Goal: Information Seeking & Learning: Find specific fact

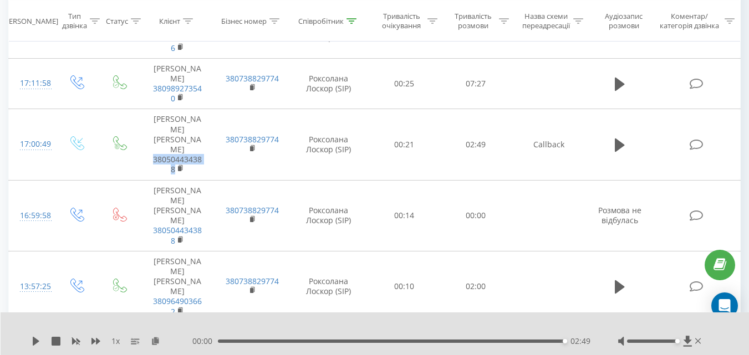
scroll to position [392, 0]
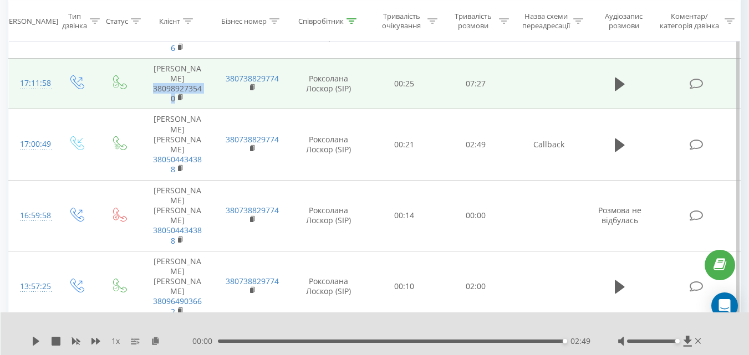
drag, startPoint x: 179, startPoint y: 88, endPoint x: 144, endPoint y: 76, distance: 36.5
click at [144, 76] on td "[PERSON_NAME] 380989273540" at bounding box center [177, 83] width 74 height 51
click at [620, 80] on icon at bounding box center [620, 84] width 10 height 13
click at [618, 82] on icon at bounding box center [620, 84] width 10 height 13
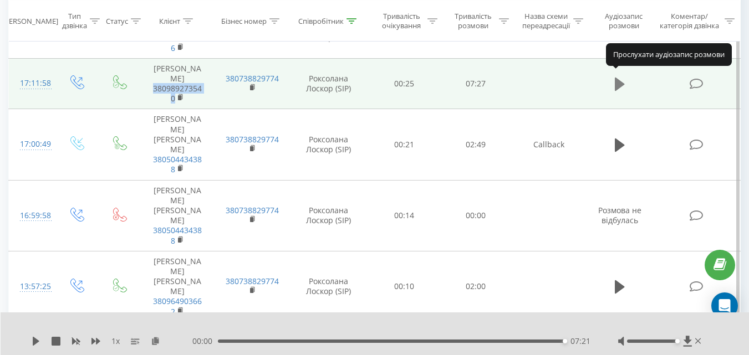
click at [616, 78] on icon at bounding box center [620, 84] width 10 height 13
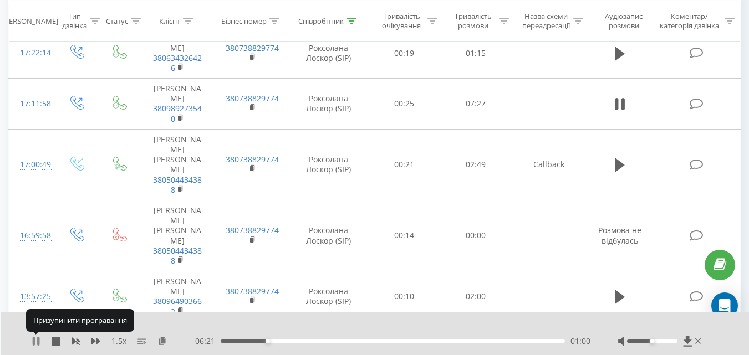
click at [36, 338] on icon at bounding box center [36, 341] width 9 height 9
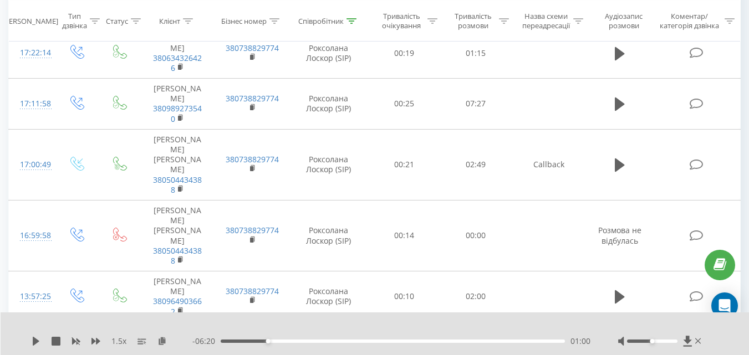
click at [259, 339] on div "- 06:20 01:00 01:00" at bounding box center [391, 341] width 398 height 11
click at [259, 343] on div "01:00" at bounding box center [393, 341] width 344 height 3
drag, startPoint x: 33, startPoint y: 340, endPoint x: 195, endPoint y: 337, distance: 161.4
click at [34, 339] on icon at bounding box center [36, 341] width 7 height 9
click at [250, 343] on div "00:53" at bounding box center [393, 341] width 344 height 3
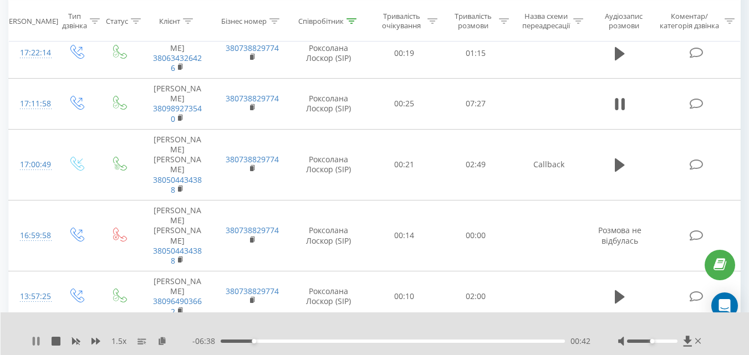
click at [34, 339] on icon at bounding box center [34, 341] width 2 height 9
drag, startPoint x: 34, startPoint y: 338, endPoint x: 188, endPoint y: 322, distance: 154.9
click at [33, 337] on icon at bounding box center [36, 341] width 9 height 9
click at [38, 342] on icon at bounding box center [38, 341] width 2 height 9
click at [35, 338] on icon at bounding box center [36, 341] width 9 height 9
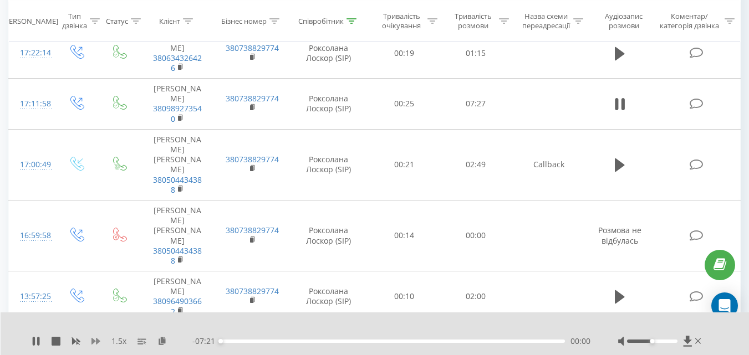
click at [97, 338] on icon at bounding box center [95, 341] width 9 height 9
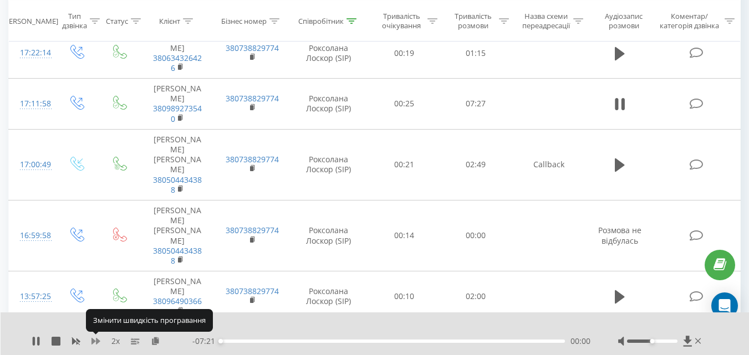
click at [97, 338] on icon at bounding box center [95, 341] width 9 height 9
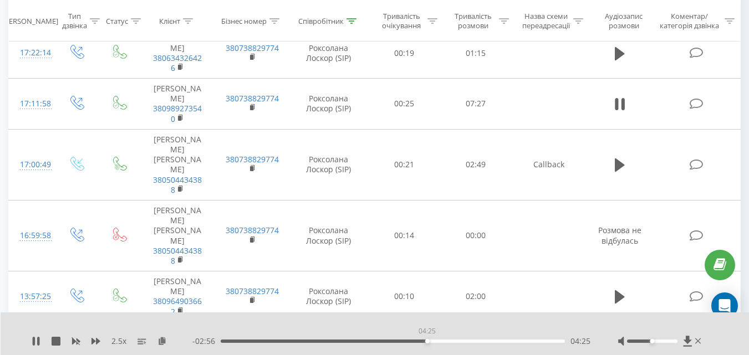
click at [428, 341] on div "04:25" at bounding box center [393, 341] width 344 height 3
click at [469, 341] on div "04:28" at bounding box center [393, 341] width 344 height 3
click at [481, 341] on div "00:00" at bounding box center [393, 341] width 344 height 3
click at [512, 344] on div "- 01:45 05:36 05:36" at bounding box center [391, 341] width 398 height 11
click at [99, 340] on icon at bounding box center [95, 341] width 9 height 9
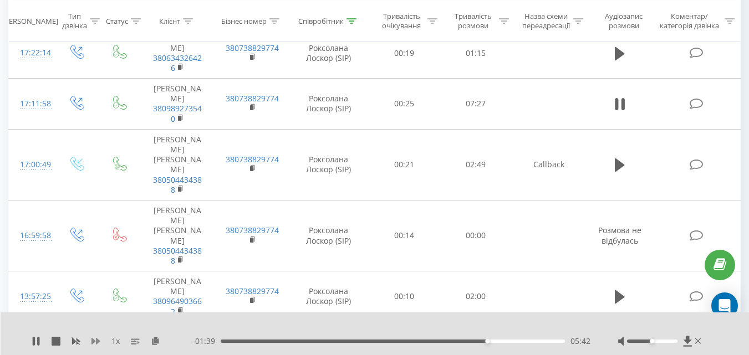
click at [99, 340] on icon at bounding box center [95, 341] width 9 height 9
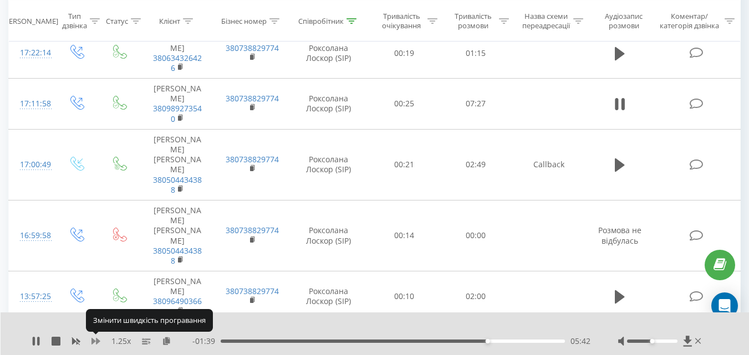
click at [99, 340] on icon at bounding box center [95, 341] width 9 height 9
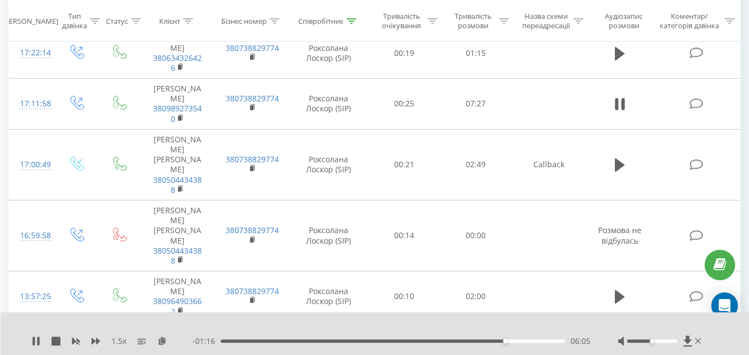
click at [518, 344] on div "- 01:16 06:05 06:05" at bounding box center [391, 341] width 398 height 11
click at [519, 342] on div "06:22" at bounding box center [393, 341] width 344 height 3
click at [523, 342] on div "06:24" at bounding box center [393, 341] width 344 height 3
click at [529, 340] on div "06:29" at bounding box center [393, 341] width 344 height 3
click at [534, 340] on div "06:36" at bounding box center [393, 341] width 344 height 3
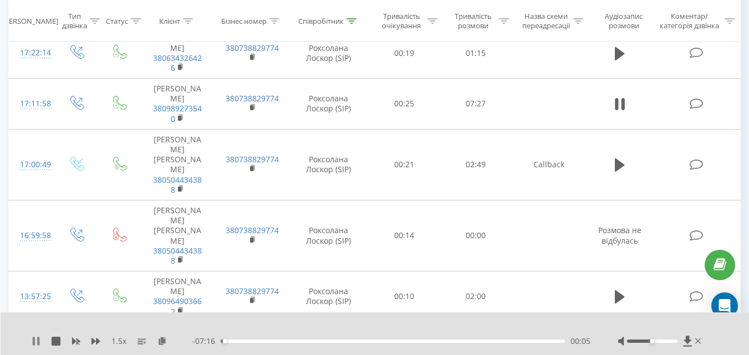
click at [38, 342] on icon at bounding box center [38, 341] width 2 height 9
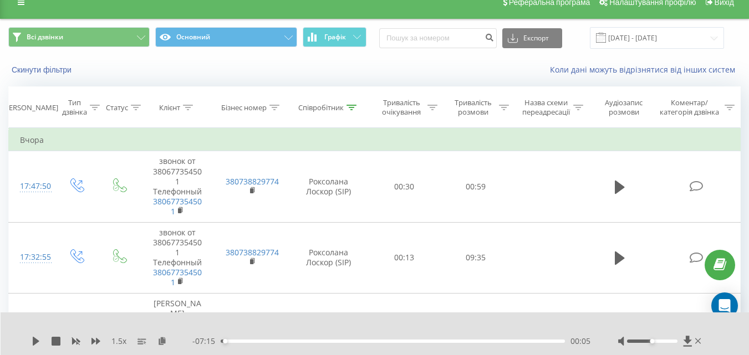
scroll to position [1, 0]
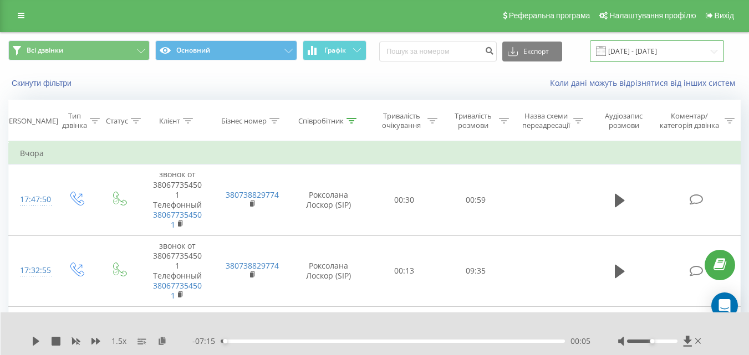
drag, startPoint x: 674, startPoint y: 47, endPoint x: 640, endPoint y: 60, distance: 36.1
click at [673, 47] on input "[DATE] - [DATE]" at bounding box center [657, 51] width 134 height 22
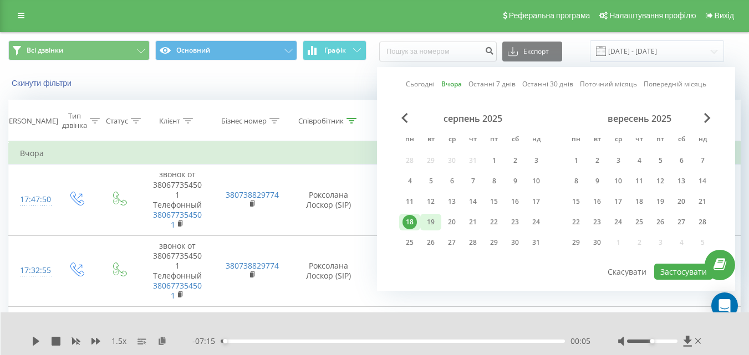
click at [429, 220] on div "19" at bounding box center [431, 222] width 14 height 14
click at [669, 272] on button "Застосувати" at bounding box center [683, 272] width 59 height 16
type input "19.08.2025 - 19.08.2025"
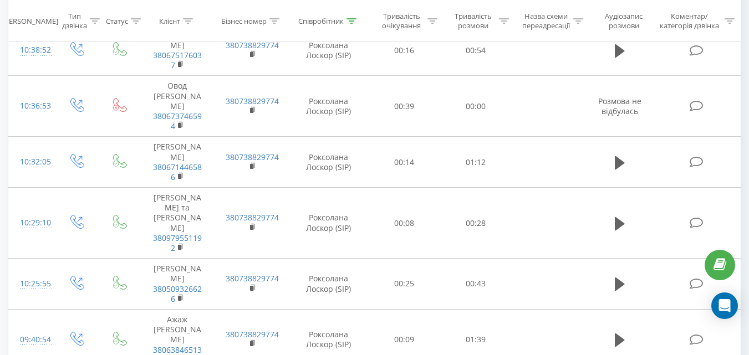
scroll to position [1318, 0]
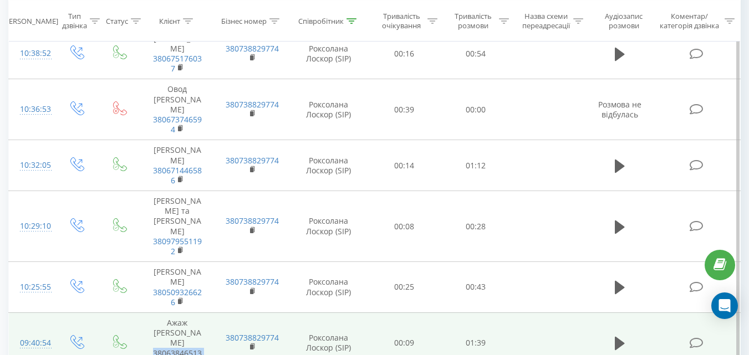
drag, startPoint x: 196, startPoint y: 192, endPoint x: 148, endPoint y: 184, distance: 49.0
click at [149, 313] on td "Ажаж Ахмед Ажаж 380638465131" at bounding box center [177, 343] width 74 height 61
copy link "380638465131"
click at [620, 337] on icon at bounding box center [620, 343] width 10 height 13
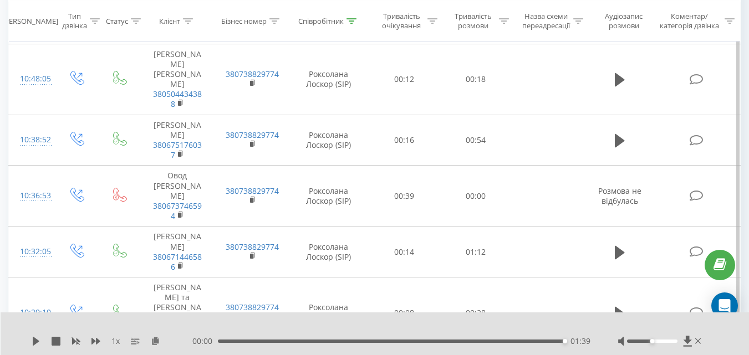
scroll to position [1215, 0]
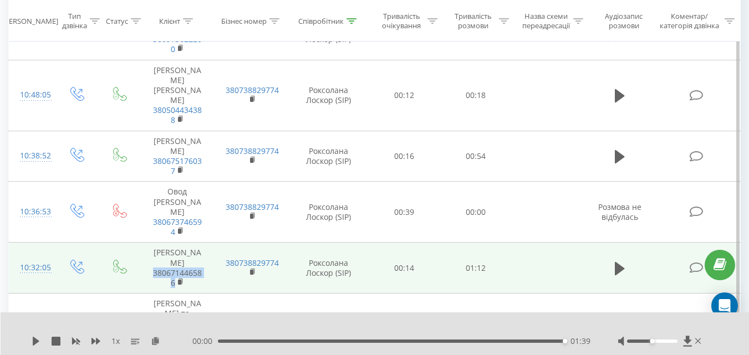
drag, startPoint x: 191, startPoint y: 155, endPoint x: 145, endPoint y: 144, distance: 47.8
click at [145, 243] on td "Минько Александр Минько 380671446586" at bounding box center [177, 268] width 74 height 51
copy link "380671446586"
click at [617, 262] on icon at bounding box center [620, 268] width 10 height 13
drag, startPoint x: 37, startPoint y: 343, endPoint x: 306, endPoint y: 28, distance: 414.1
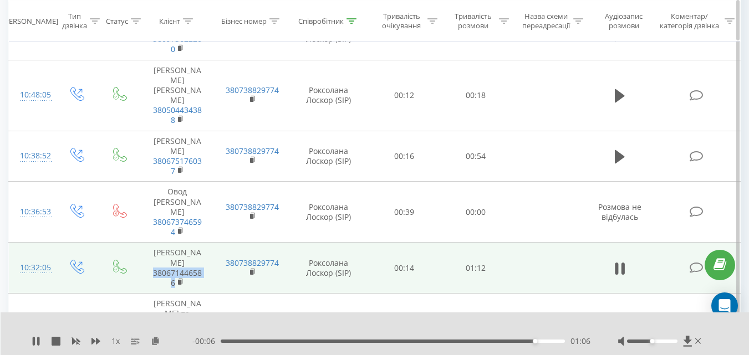
click at [37, 342] on icon at bounding box center [36, 341] width 9 height 9
click at [35, 338] on icon at bounding box center [36, 341] width 9 height 9
click at [34, 340] on icon at bounding box center [36, 341] width 7 height 9
drag, startPoint x: 652, startPoint y: 340, endPoint x: 562, endPoint y: 348, distance: 89.6
click at [686, 338] on div at bounding box center [660, 341] width 85 height 11
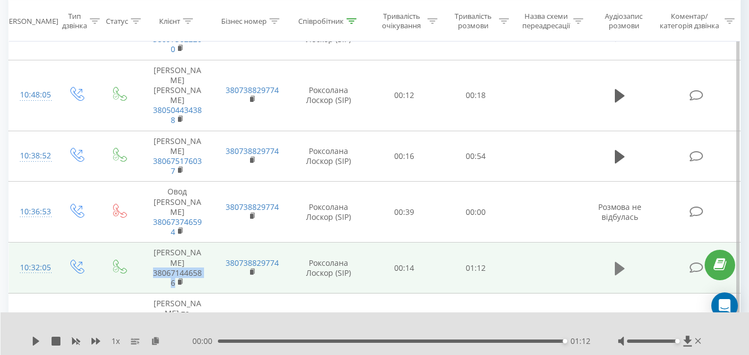
click at [620, 262] on icon at bounding box center [620, 268] width 10 height 13
click at [640, 243] on td at bounding box center [620, 268] width 69 height 51
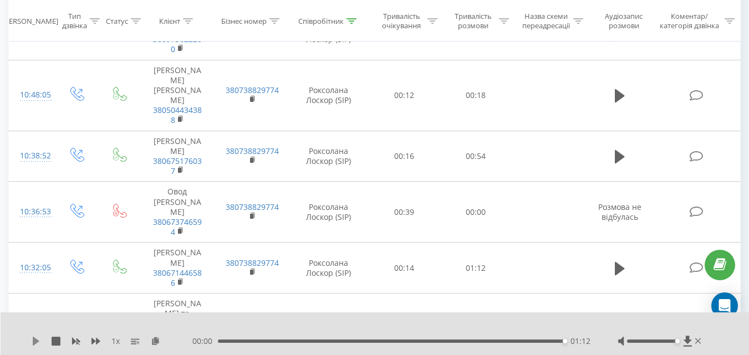
click at [34, 339] on icon at bounding box center [36, 341] width 7 height 9
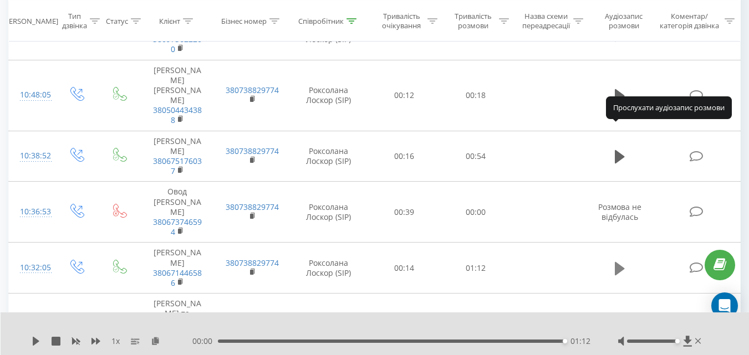
click at [618, 262] on icon at bounding box center [620, 268] width 10 height 13
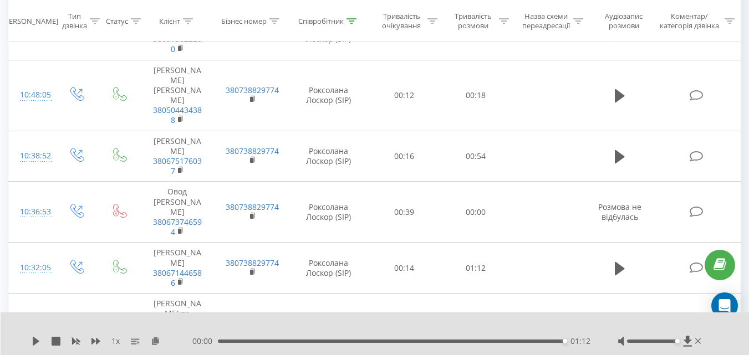
click at [618, 262] on icon at bounding box center [620, 268] width 10 height 13
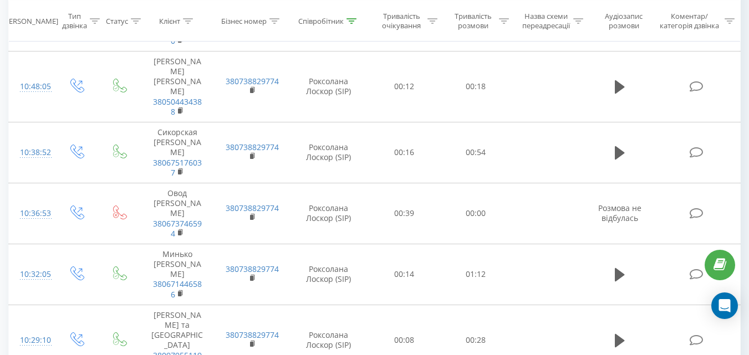
scroll to position [1235, 0]
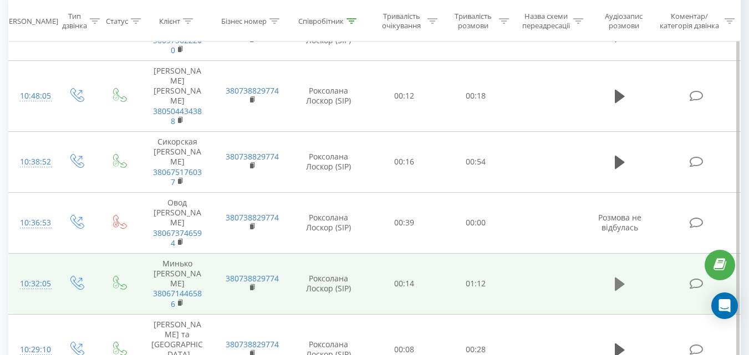
click at [620, 278] on icon at bounding box center [620, 284] width 10 height 13
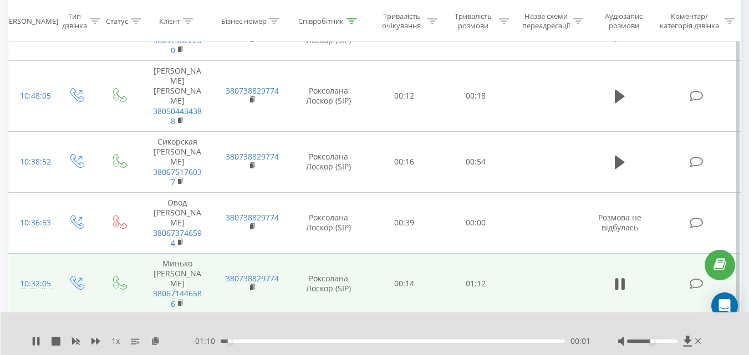
click at [90, 340] on div "1 x" at bounding box center [112, 341] width 161 height 11
click at [97, 339] on icon at bounding box center [95, 341] width 9 height 7
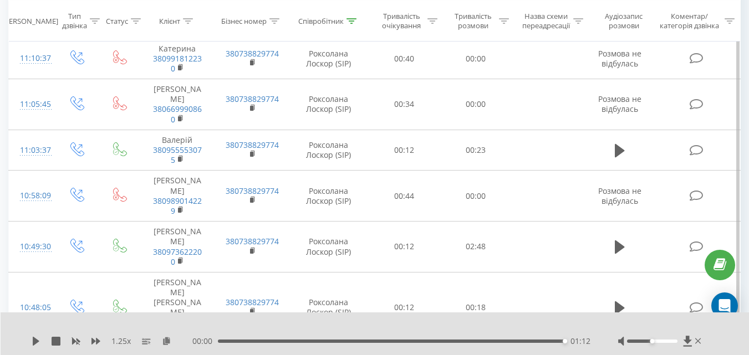
scroll to position [1004, 0]
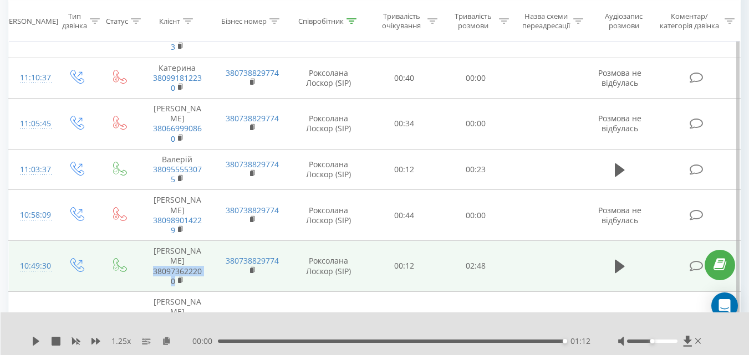
drag, startPoint x: 189, startPoint y: 129, endPoint x: 144, endPoint y: 118, distance: 45.7
click at [144, 241] on td "Олег 380973622200" at bounding box center [177, 266] width 74 height 51
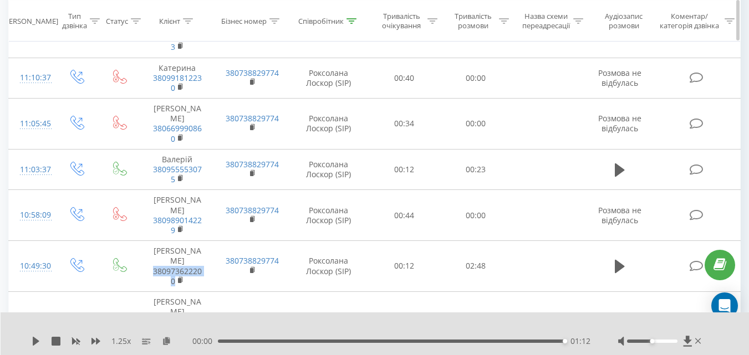
copy link "380973622200"
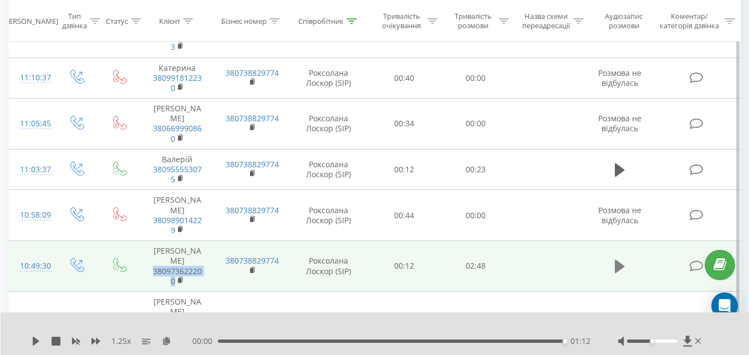
click at [618, 260] on icon at bounding box center [620, 266] width 10 height 13
